Goal: Task Accomplishment & Management: Manage account settings

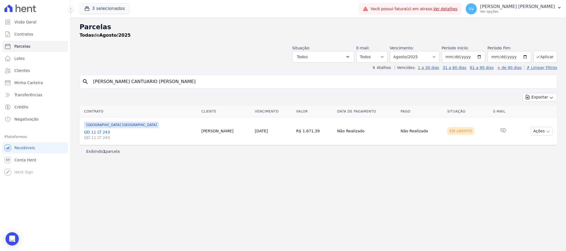
select select
click at [457, 9] on link "Ver detalhes" at bounding box center [445, 9] width 24 height 4
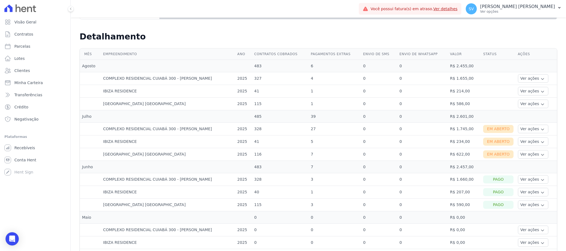
scroll to position [124, 0]
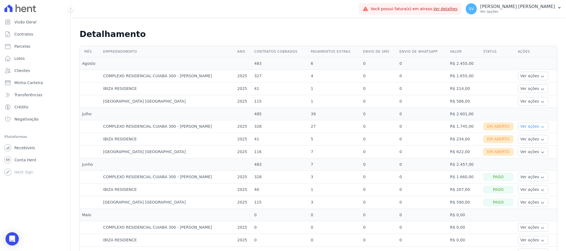
click at [522, 126] on button "Ver ações" at bounding box center [533, 126] width 30 height 9
click at [523, 145] on link "Ver boleto" at bounding box center [540, 142] width 41 height 6
click at [523, 142] on link "Ver boleto" at bounding box center [540, 142] width 41 height 6
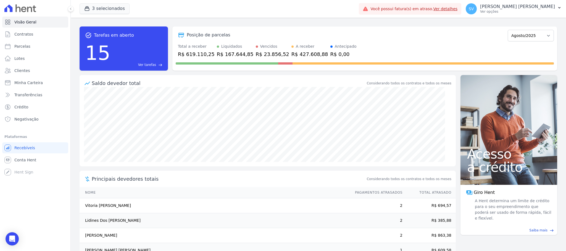
click at [457, 7] on link "Ver detalhes" at bounding box center [445, 9] width 24 height 4
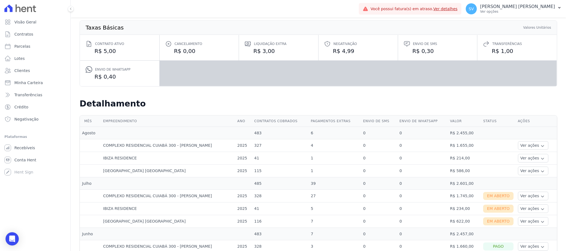
scroll to position [147, 0]
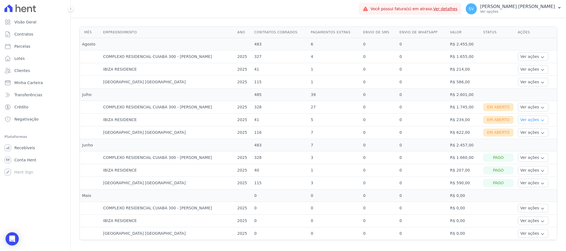
click at [531, 116] on button "Ver ações" at bounding box center [533, 120] width 30 height 9
click at [526, 133] on link "Ver boleto" at bounding box center [540, 135] width 41 height 6
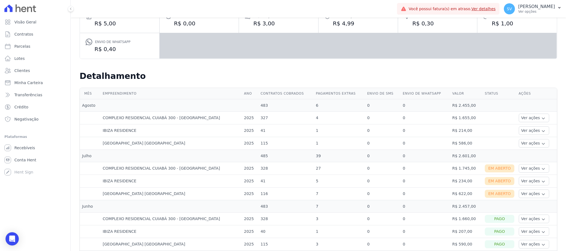
scroll to position [83, 0]
click at [530, 170] on button "Ver ações" at bounding box center [533, 168] width 30 height 9
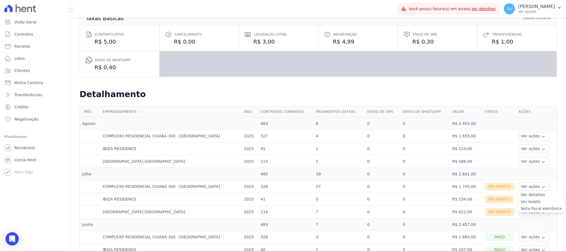
scroll to position [0, 0]
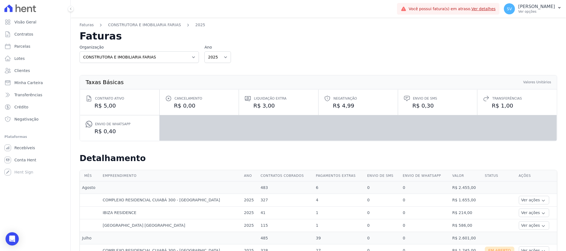
click at [324, 19] on div "Faturas CONSTRUTORA E IMOBILIARIA FARIAS 2025 Faturas Organização CONSTRUTORA E…" at bounding box center [318, 206] width 495 height 377
click at [154, 26] on link "CONSTRUTORA E IMOBILIARIA FARIAS" at bounding box center [144, 25] width 73 height 6
click at [86, 26] on link "Faturas" at bounding box center [87, 25] width 14 height 6
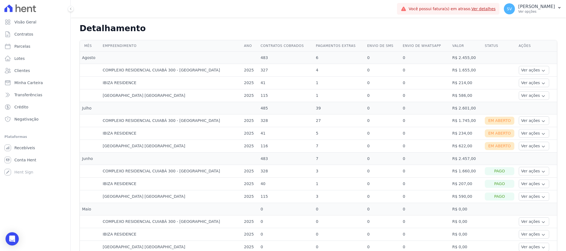
scroll to position [147, 0]
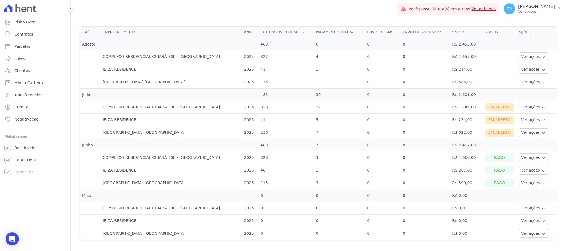
click at [492, 131] on div "Em Aberto" at bounding box center [499, 133] width 30 height 8
click at [529, 130] on button "Ver ações" at bounding box center [533, 132] width 30 height 9
click at [524, 145] on link "Ver boleto" at bounding box center [541, 148] width 41 height 6
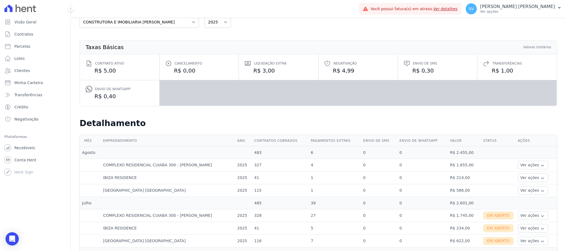
scroll to position [83, 0]
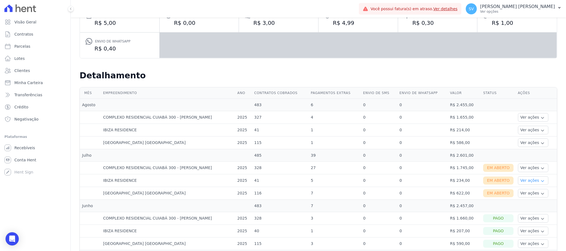
click at [532, 180] on button "Ver ações" at bounding box center [533, 180] width 30 height 9
click at [527, 197] on link "Ver boleto" at bounding box center [540, 196] width 41 height 6
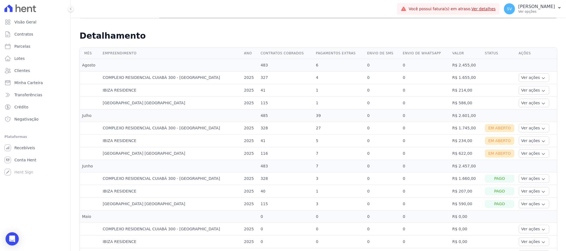
scroll to position [124, 0]
click at [529, 90] on button "Ver ações" at bounding box center [533, 88] width 30 height 9
click at [523, 99] on link "Ver detalhes" at bounding box center [533, 97] width 24 height 6
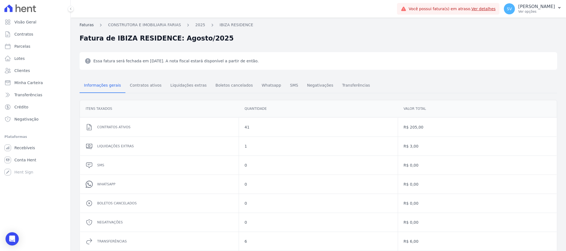
click at [84, 26] on link "Faturas" at bounding box center [87, 25] width 14 height 6
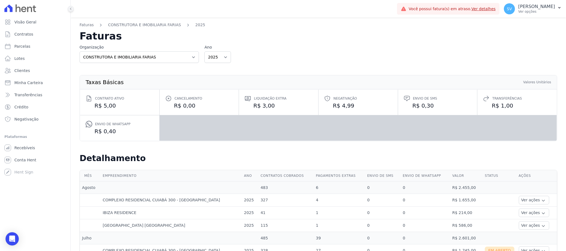
click at [69, 9] on icon at bounding box center [70, 8] width 3 height 3
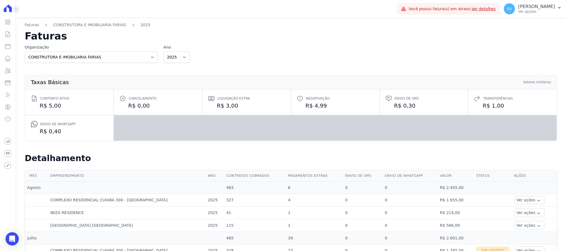
drag, startPoint x: 14, startPoint y: 9, endPoint x: 21, endPoint y: 1, distance: 10.7
click at [14, 9] on button at bounding box center [16, 9] width 6 height 6
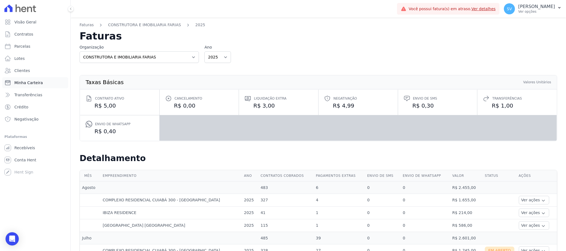
click at [17, 84] on span "Minha Carteira" at bounding box center [28, 83] width 28 height 6
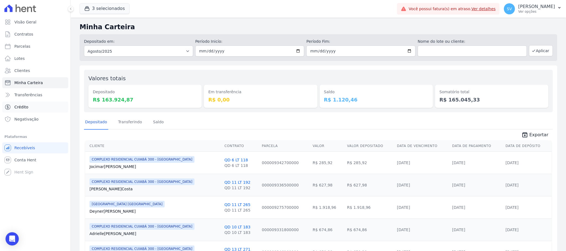
click at [22, 107] on span "Crédito" at bounding box center [21, 107] width 14 height 6
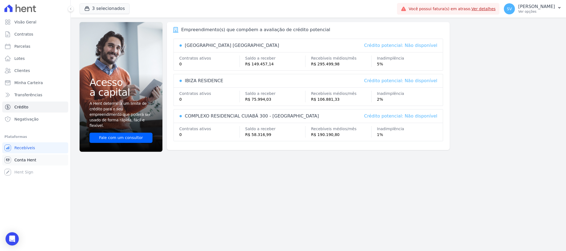
click at [23, 159] on span "Conta Hent" at bounding box center [25, 160] width 22 height 6
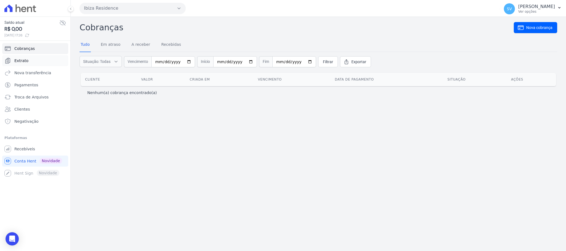
click at [24, 60] on span "Extrato" at bounding box center [21, 61] width 14 height 6
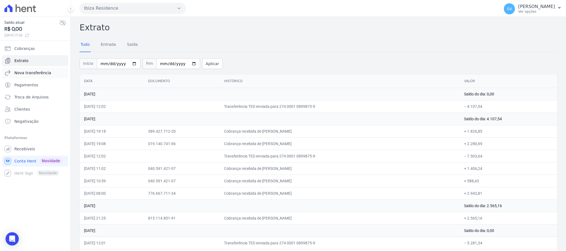
click at [20, 75] on span "Nova transferência" at bounding box center [32, 73] width 37 height 6
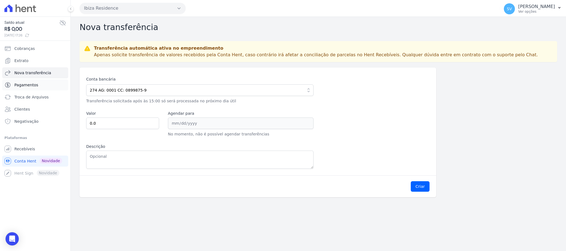
click at [27, 84] on span "Pagamentos" at bounding box center [26, 85] width 24 height 6
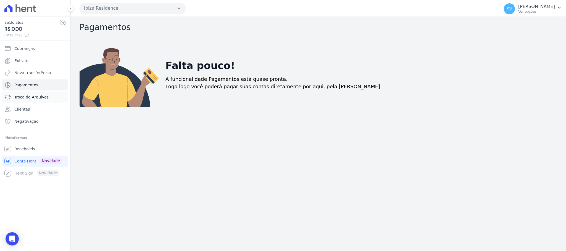
click at [29, 97] on span "Troca de Arquivos" at bounding box center [31, 97] width 34 height 6
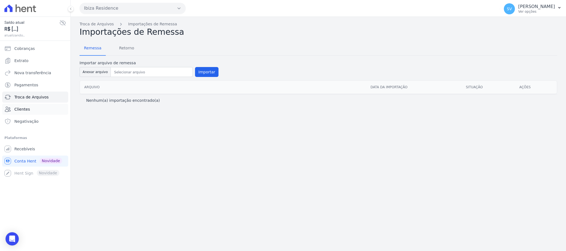
click at [24, 110] on span "Clientes" at bounding box center [21, 110] width 15 height 6
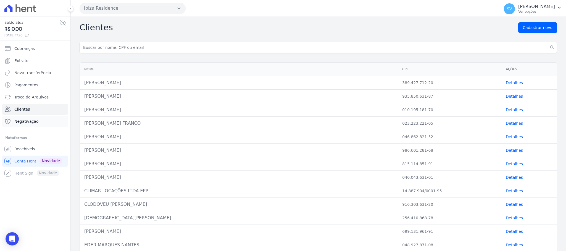
click at [26, 123] on span "Negativação" at bounding box center [26, 122] width 24 height 6
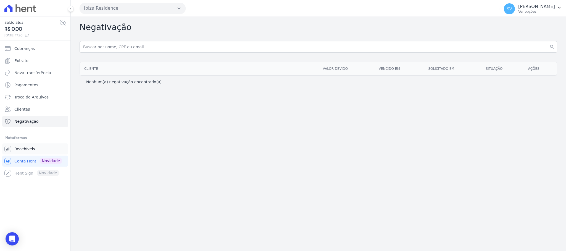
click at [27, 146] on link "Recebíveis" at bounding box center [35, 149] width 66 height 11
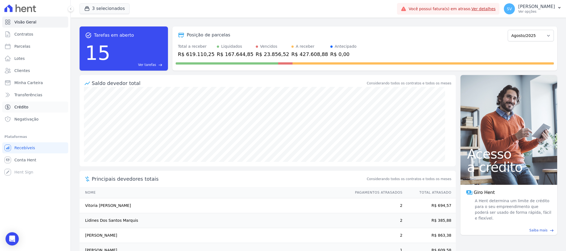
click at [28, 109] on link "Crédito" at bounding box center [35, 107] width 66 height 11
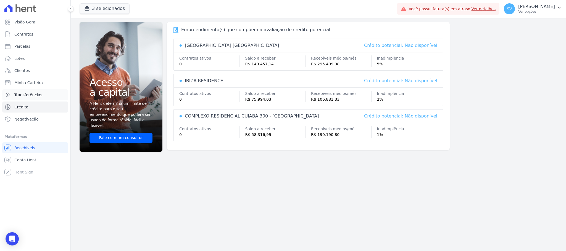
click at [28, 95] on span "Transferências" at bounding box center [28, 95] width 28 height 6
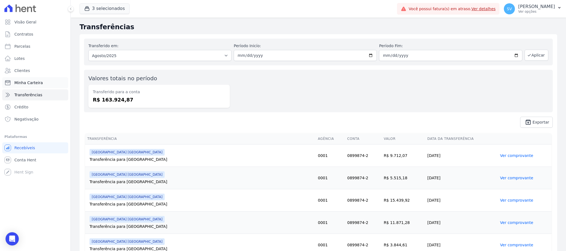
click at [33, 85] on span "Minha Carteira" at bounding box center [28, 83] width 28 height 6
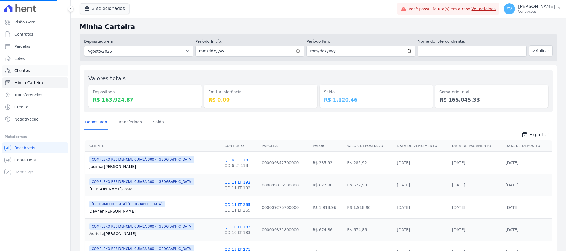
click at [26, 72] on span "Clientes" at bounding box center [21, 71] width 15 height 6
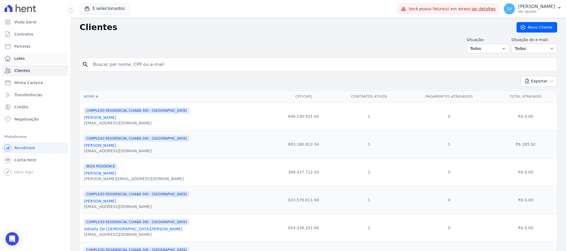
click at [21, 58] on span "Lotes" at bounding box center [19, 59] width 10 height 6
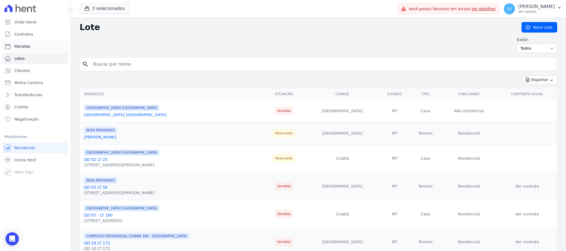
click at [22, 47] on span "Parcelas" at bounding box center [22, 47] width 16 height 6
select select
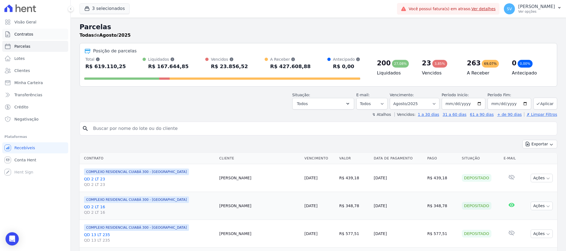
click at [27, 31] on link "Contratos" at bounding box center [35, 34] width 66 height 11
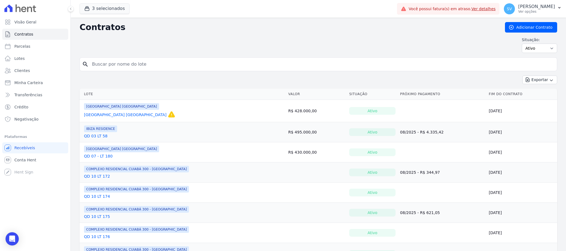
click at [26, 19] on span "Visão Geral" at bounding box center [25, 22] width 22 height 6
